Goal: Transaction & Acquisition: Purchase product/service

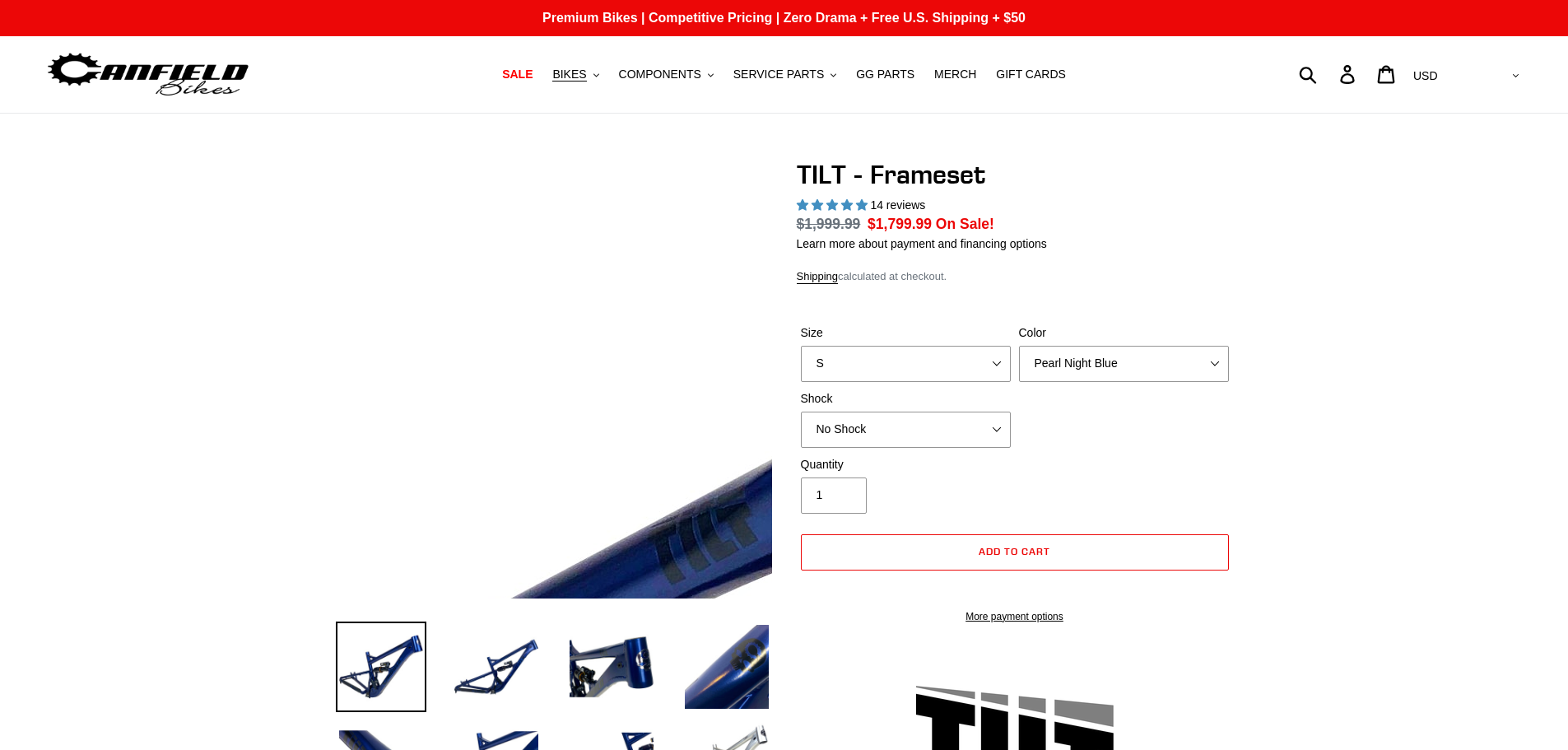
select select "highest-rating"
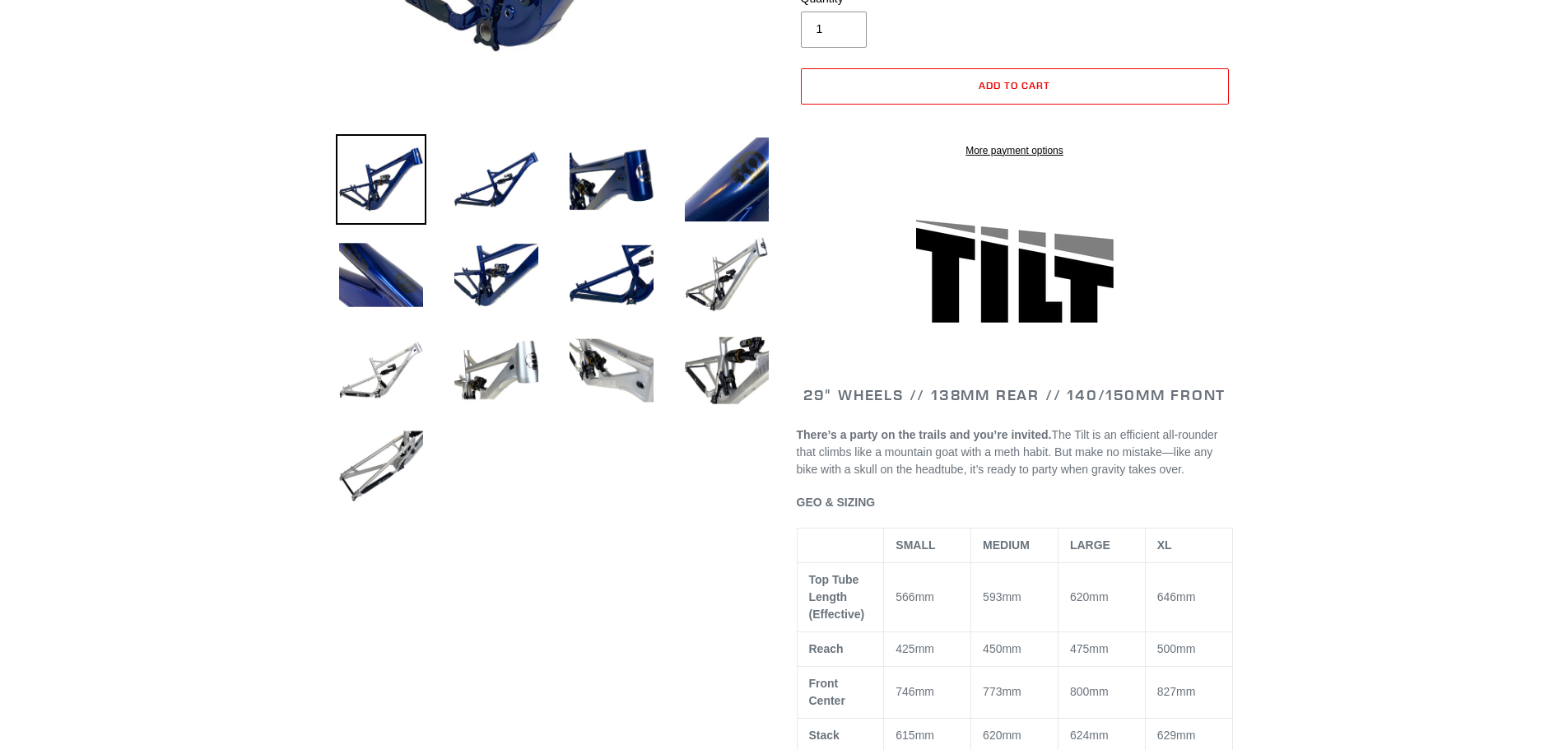
scroll to position [658, 0]
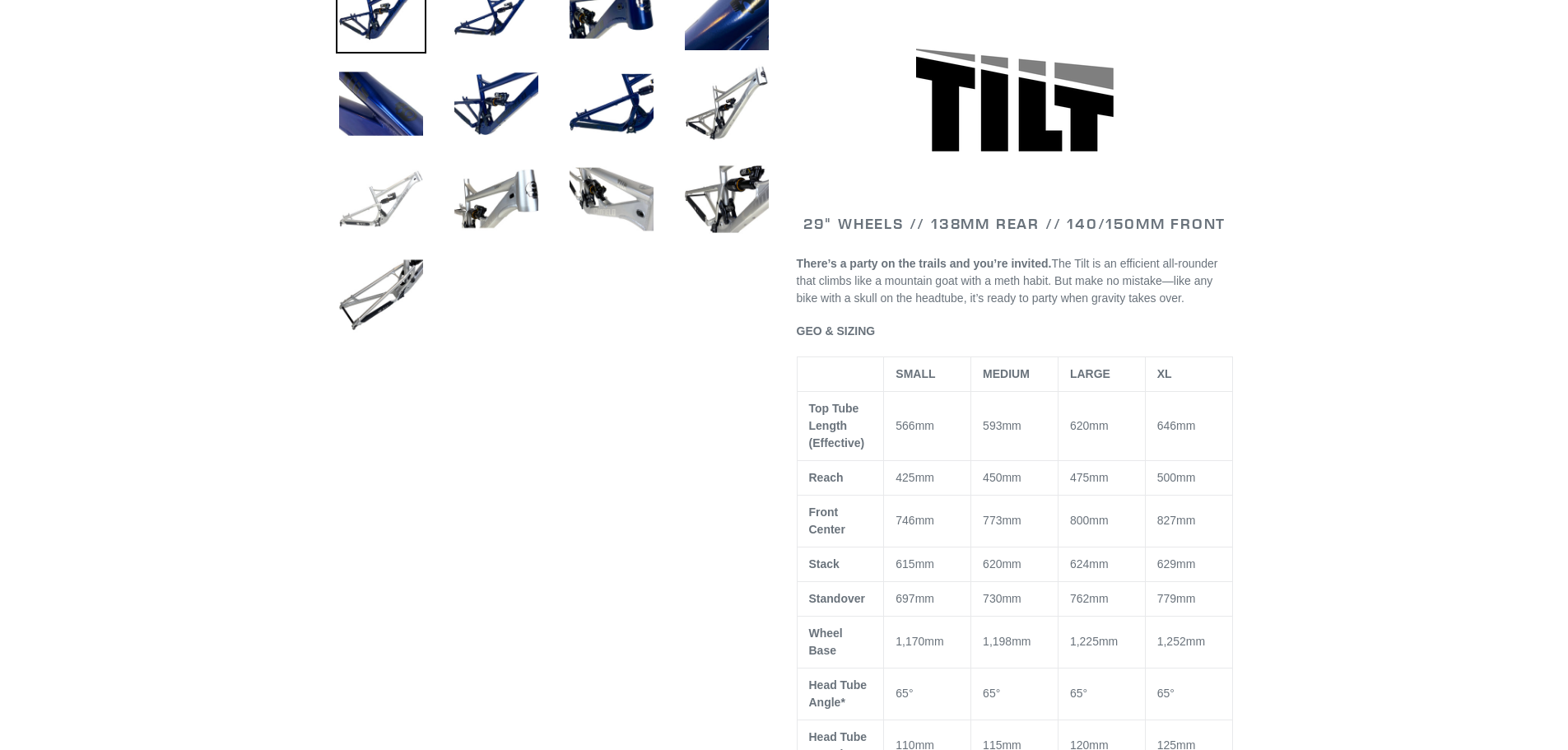
click at [359, 201] on img at bounding box center [381, 199] width 91 height 91
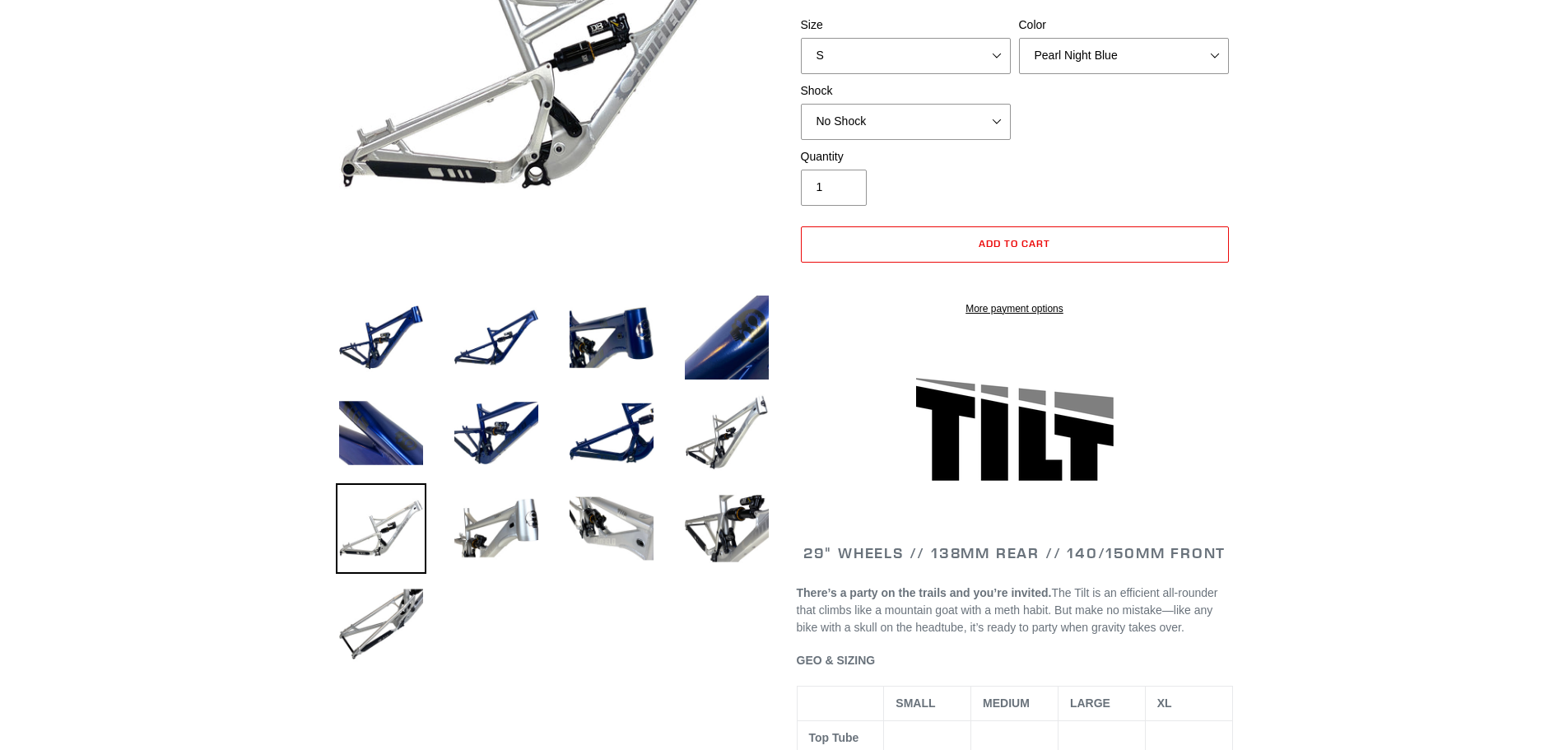
scroll to position [165, 0]
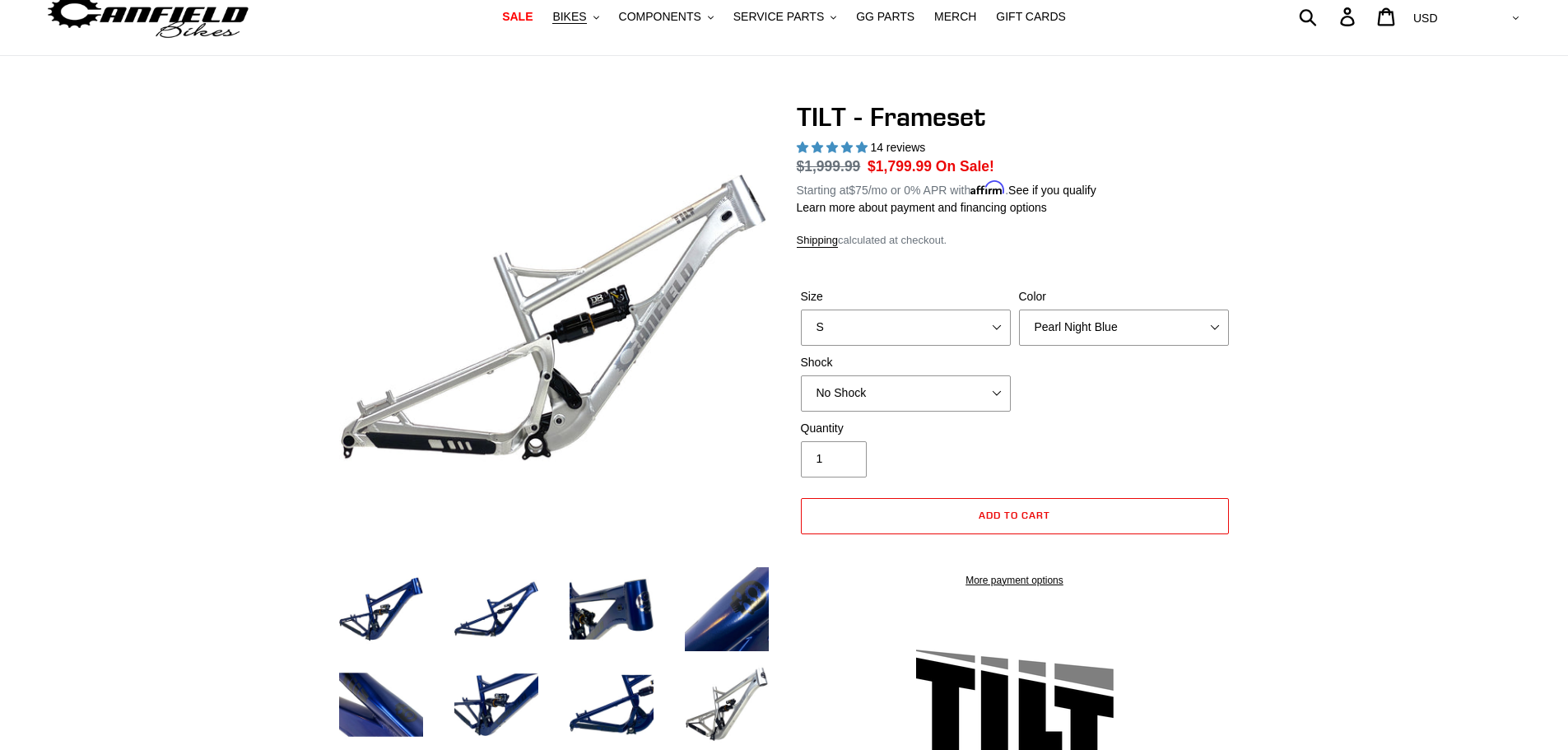
scroll to position [0, 0]
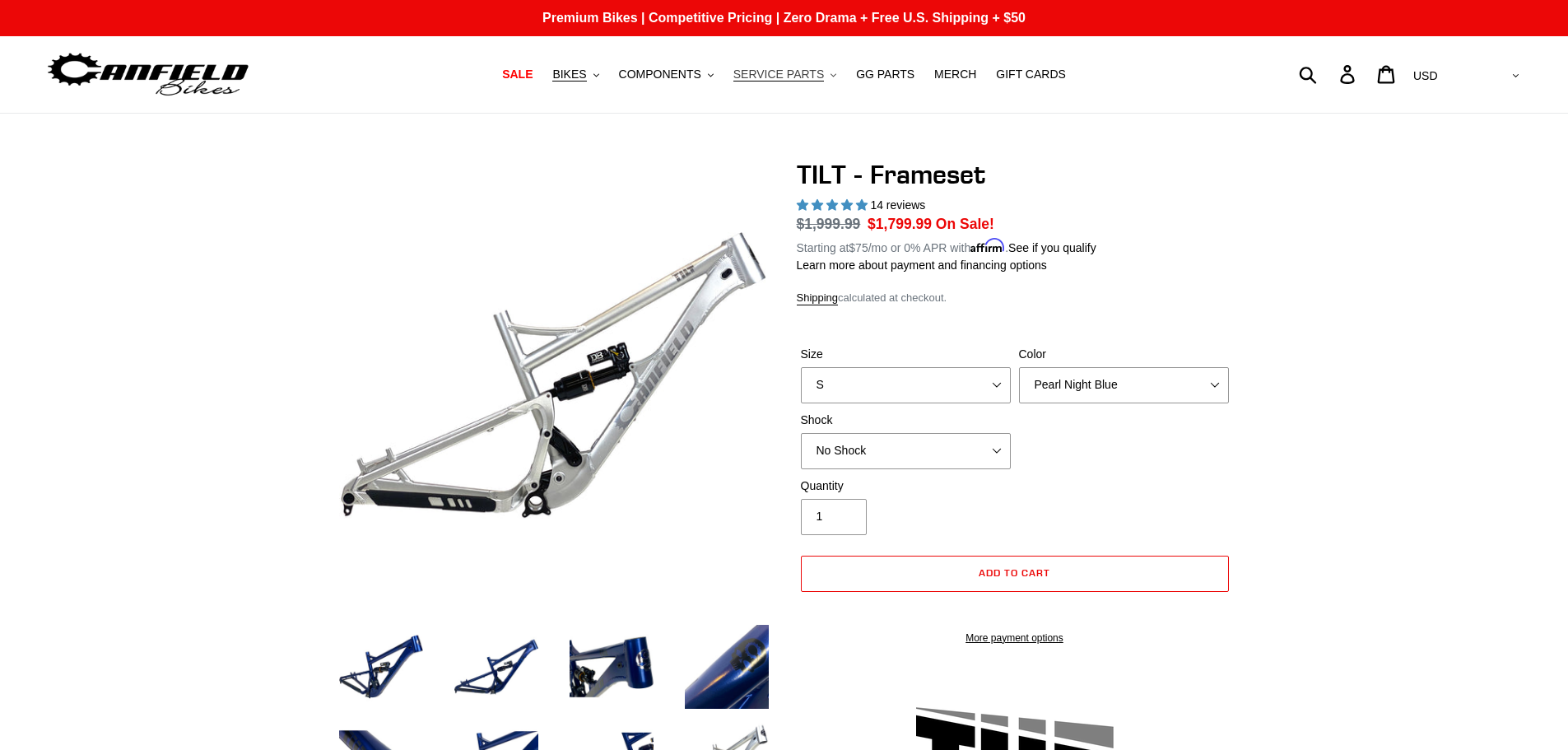
click at [789, 77] on span "SERVICE PARTS" at bounding box center [779, 74] width 91 height 14
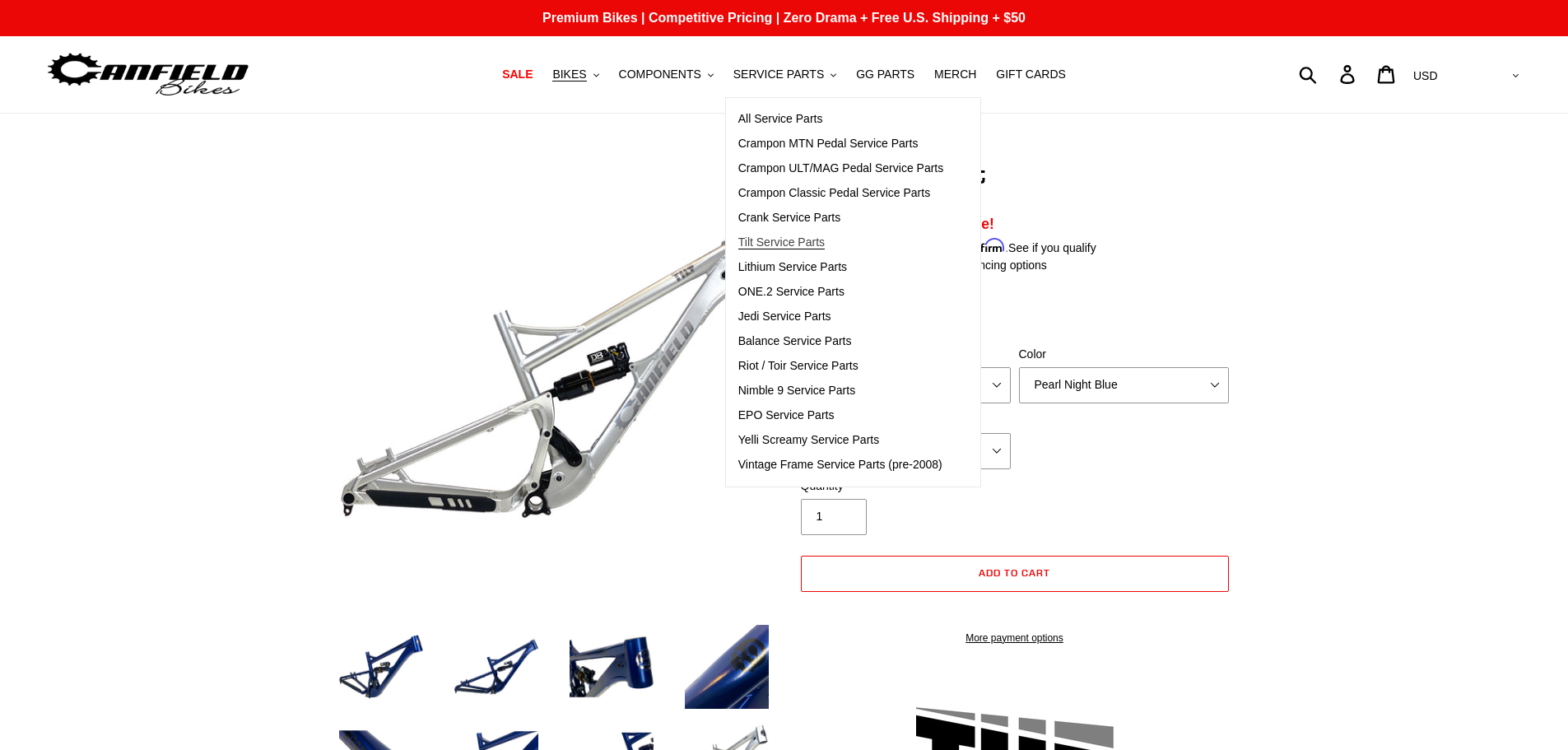
click at [803, 247] on span "Tilt Service Parts" at bounding box center [781, 242] width 87 height 14
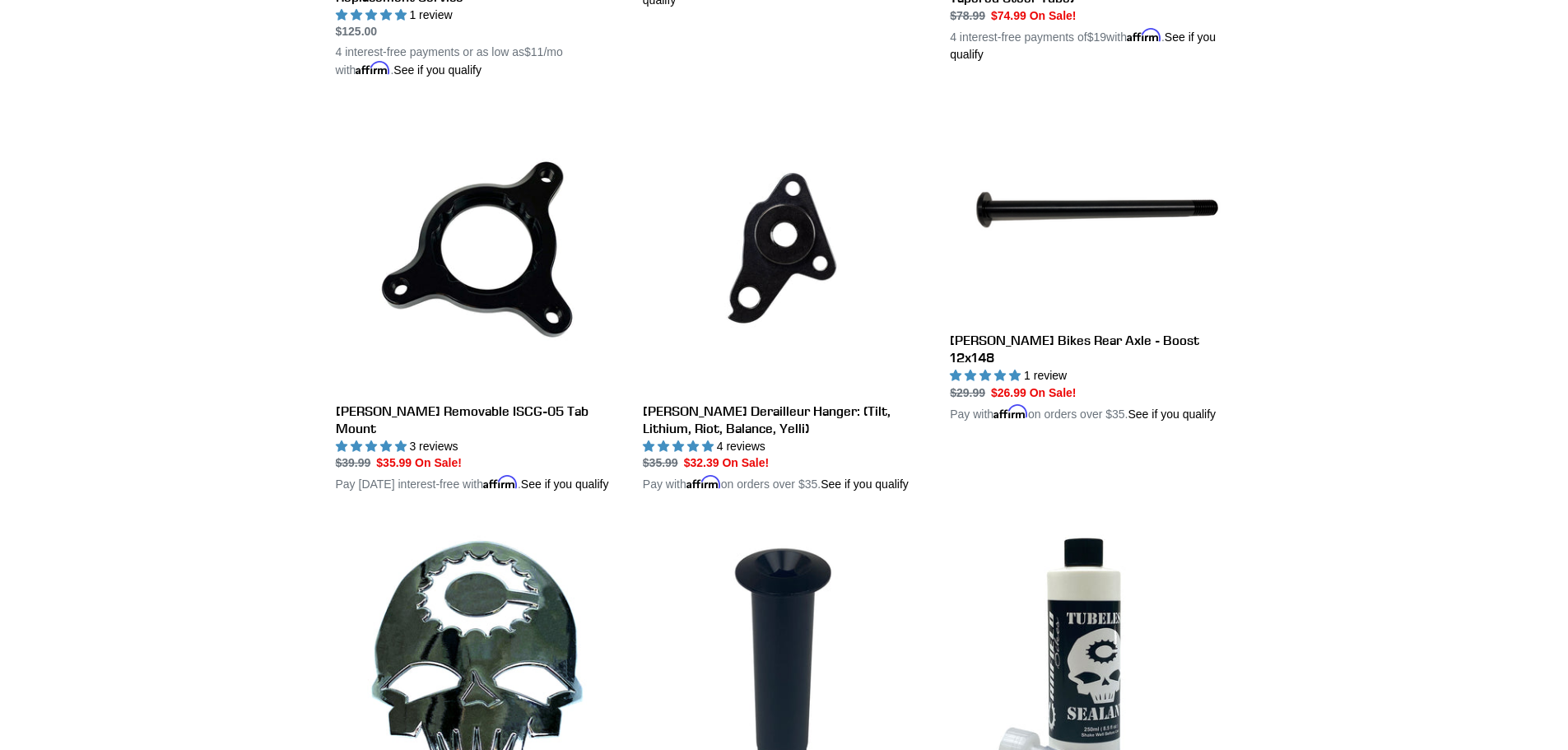
scroll to position [823, 0]
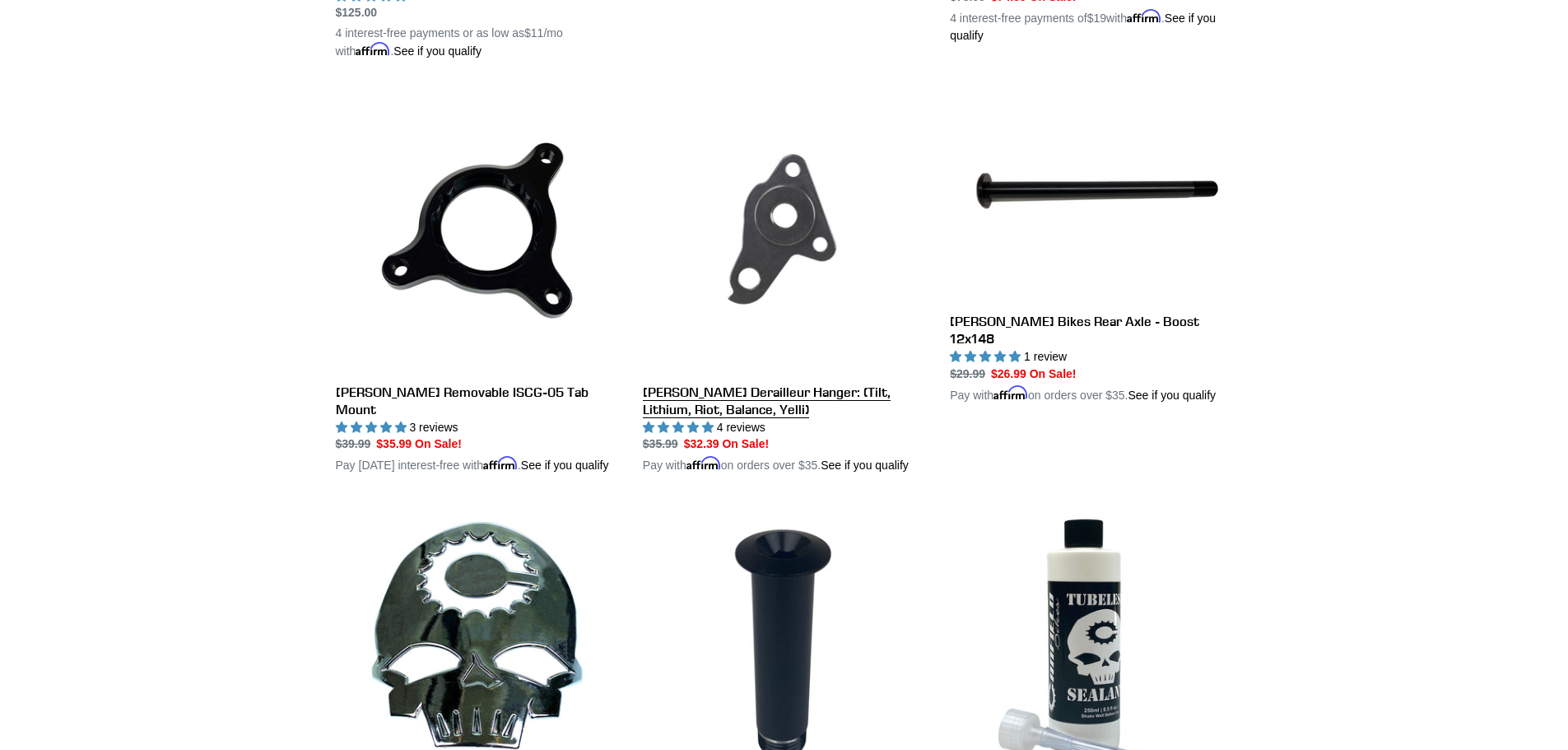
click at [782, 226] on link "[PERSON_NAME] Derailleur Hanger: (Tilt, Lithium, Riot, Balance, Yelli)" at bounding box center [784, 282] width 282 height 386
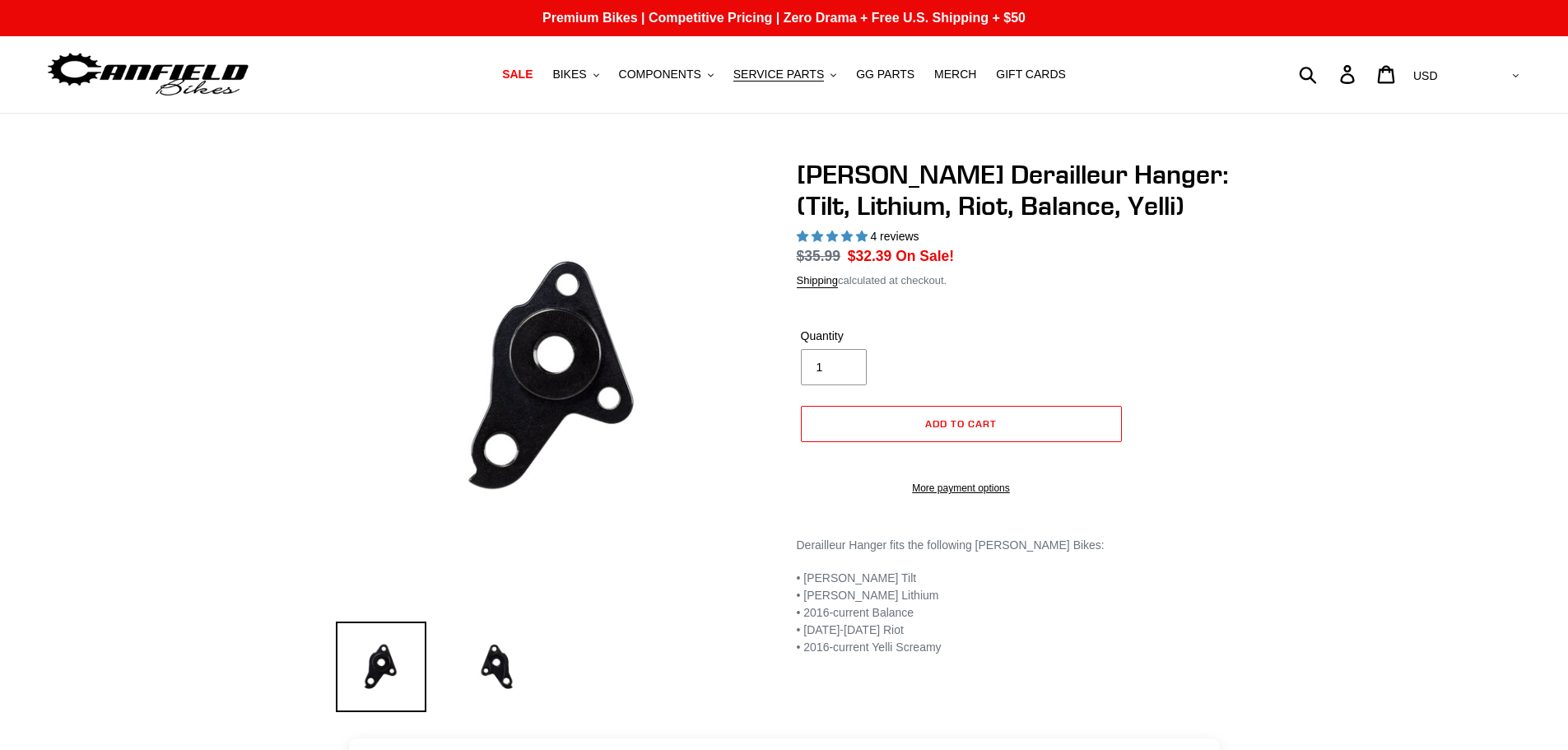
select select "highest-rating"
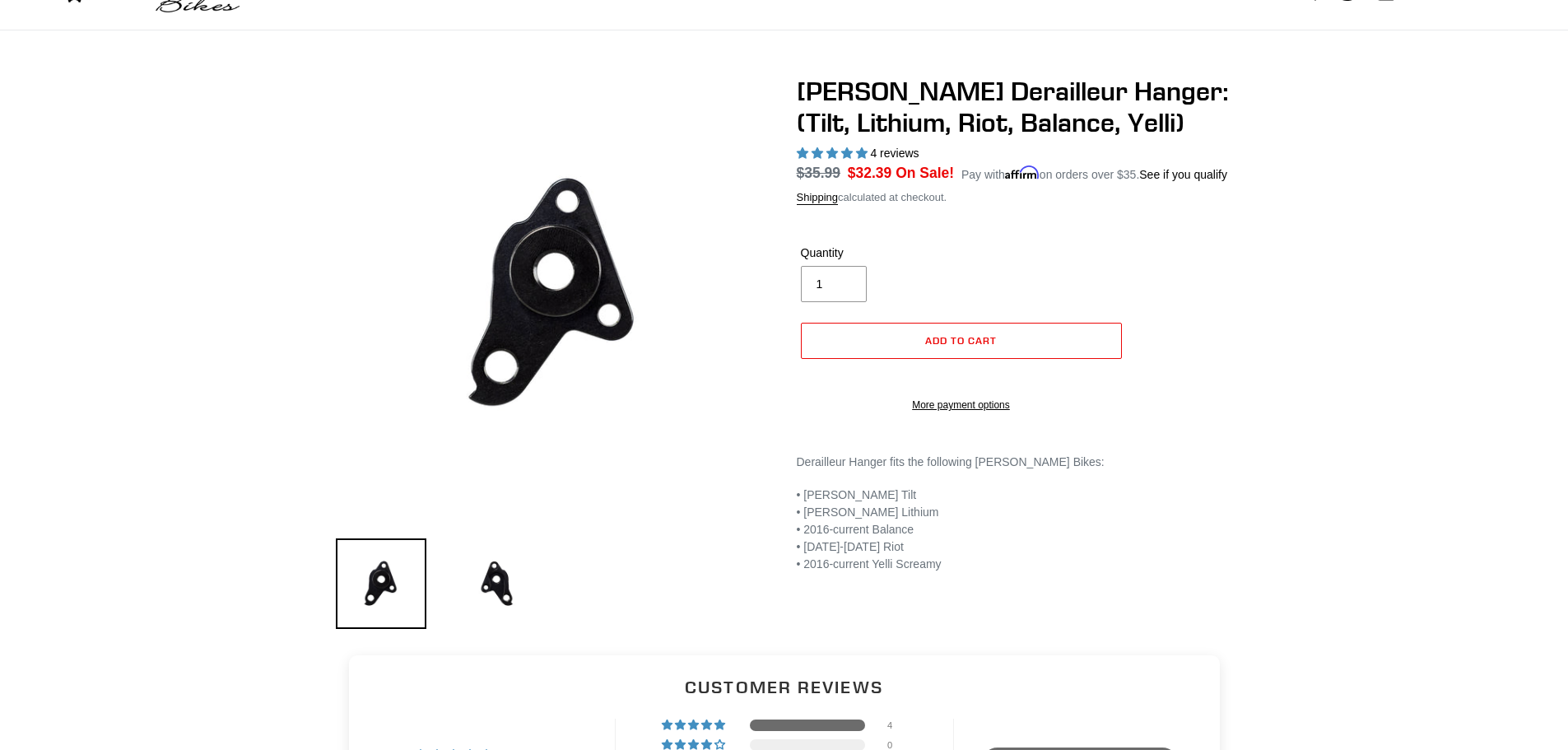
scroll to position [82, 0]
click at [503, 595] on img at bounding box center [497, 585] width 91 height 91
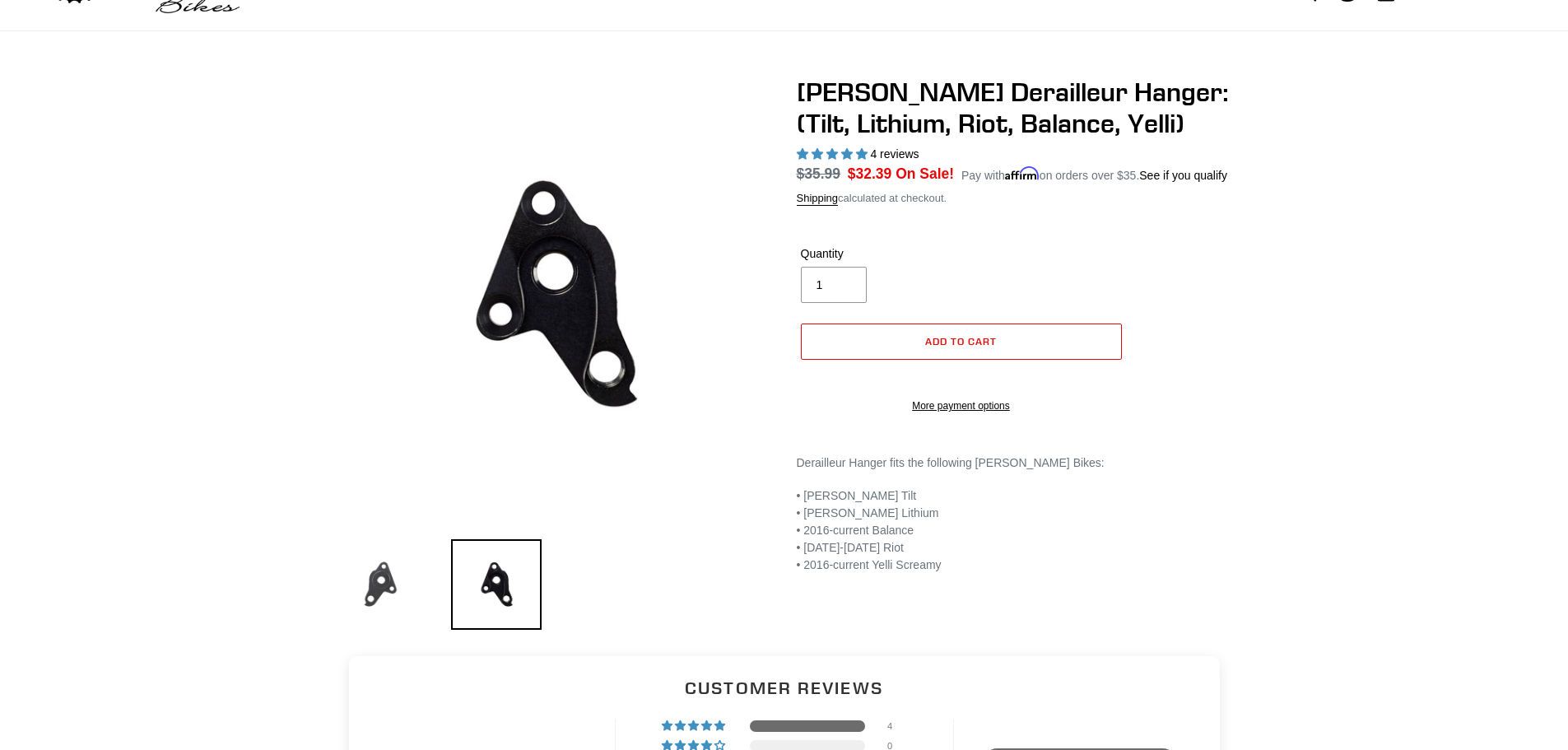
click at [390, 582] on img at bounding box center [381, 585] width 91 height 91
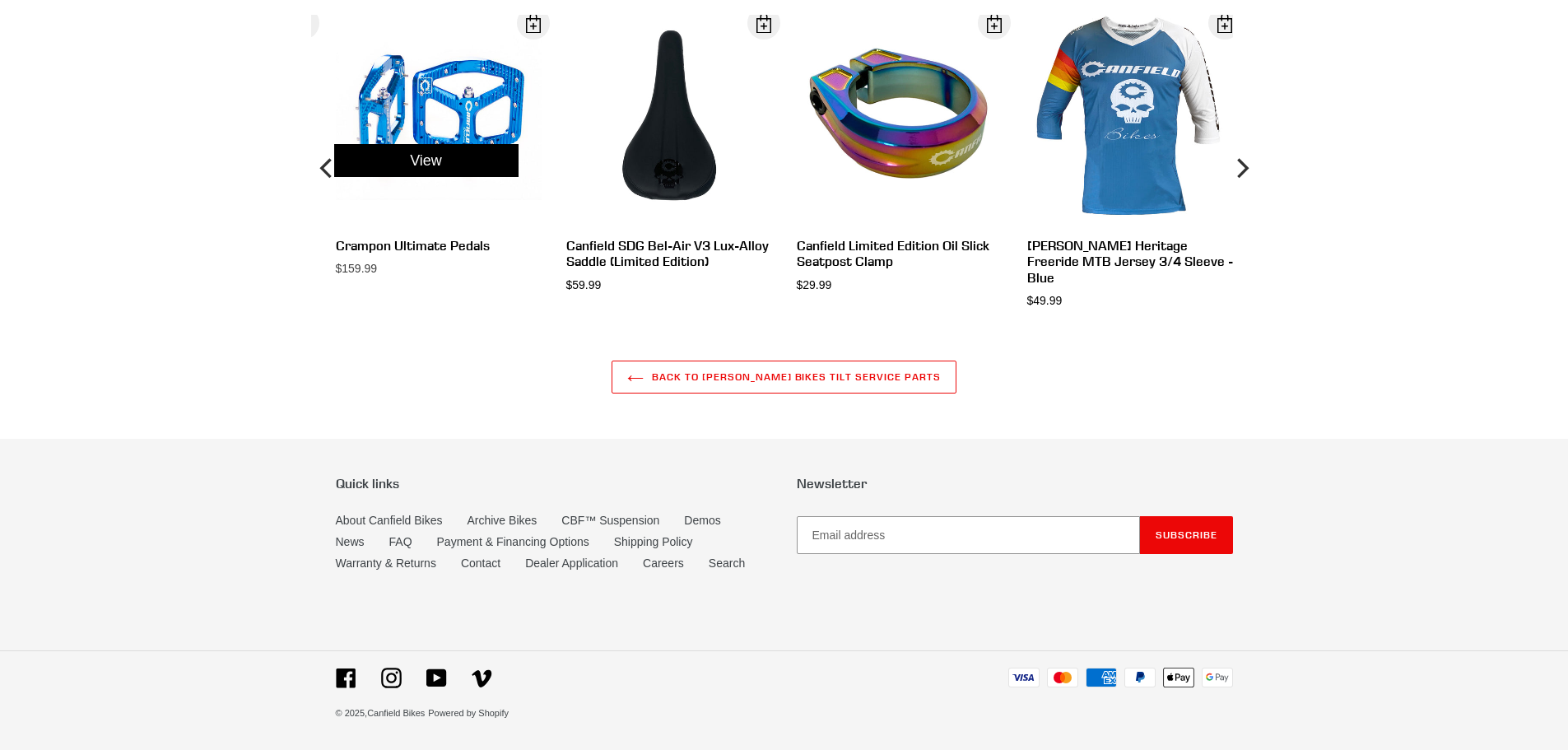
scroll to position [1140, 0]
